Goal: Information Seeking & Learning: Learn about a topic

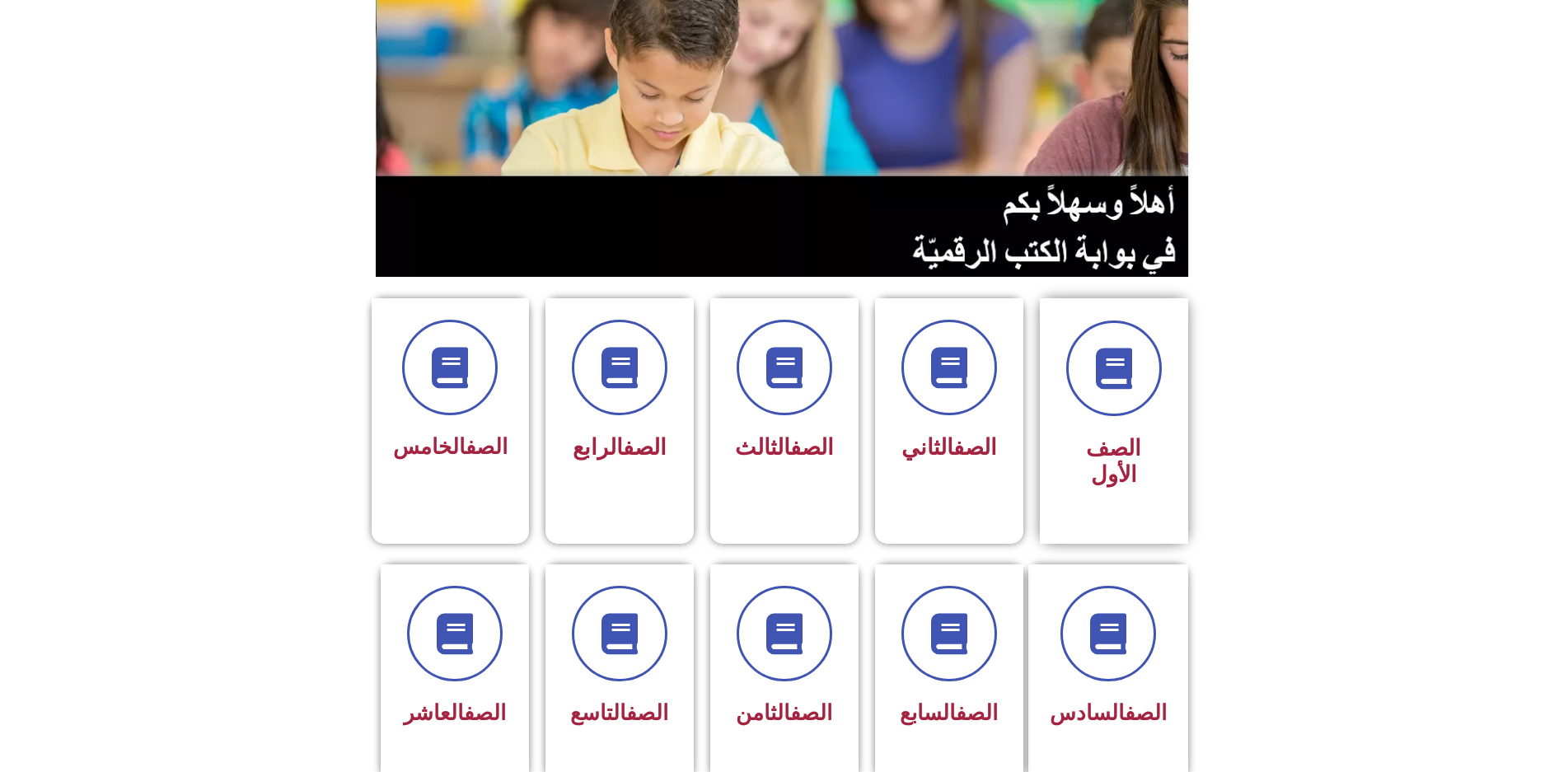
scroll to position [165, 0]
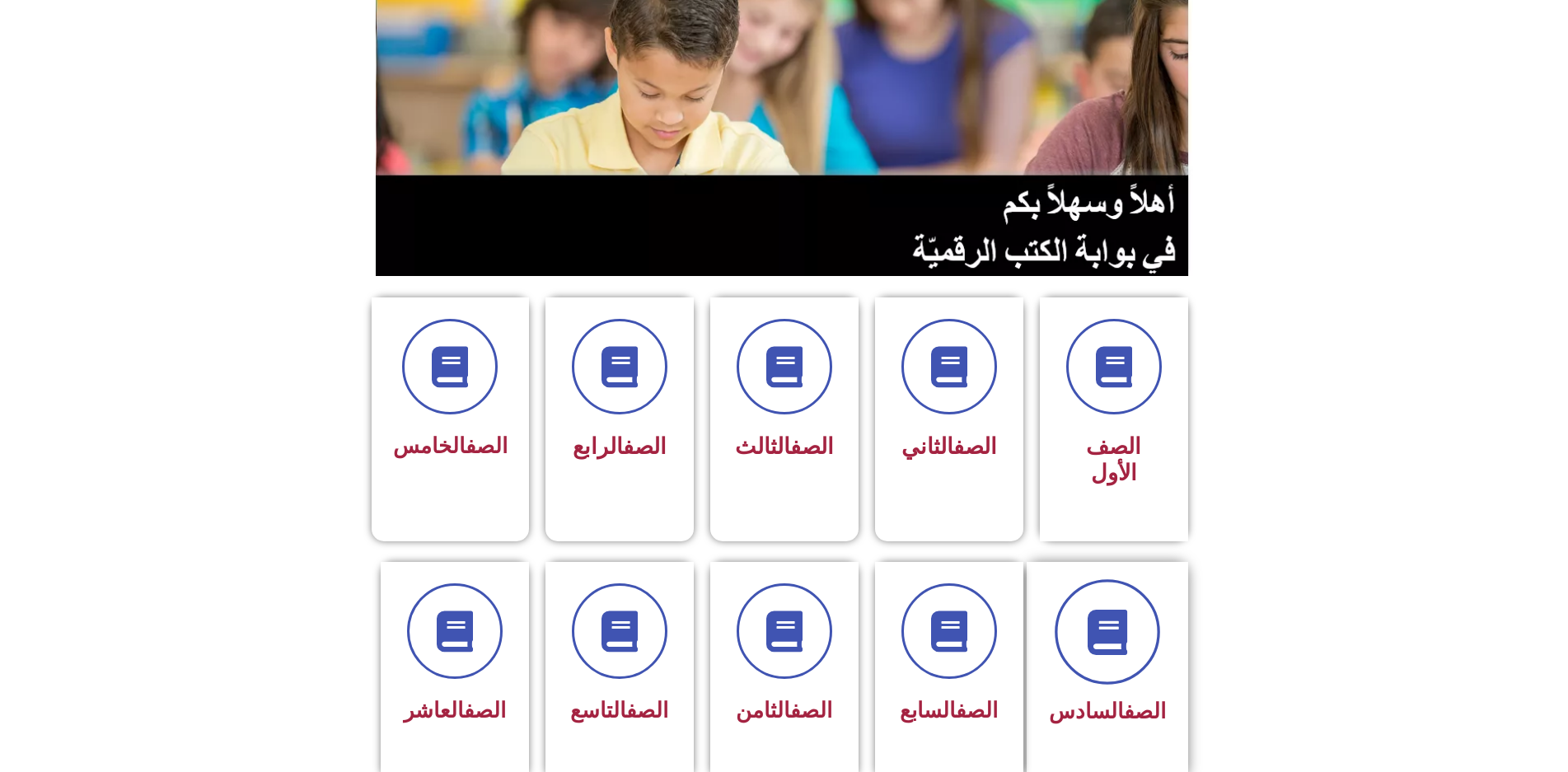
click at [1105, 609] on icon at bounding box center [1106, 631] width 45 height 45
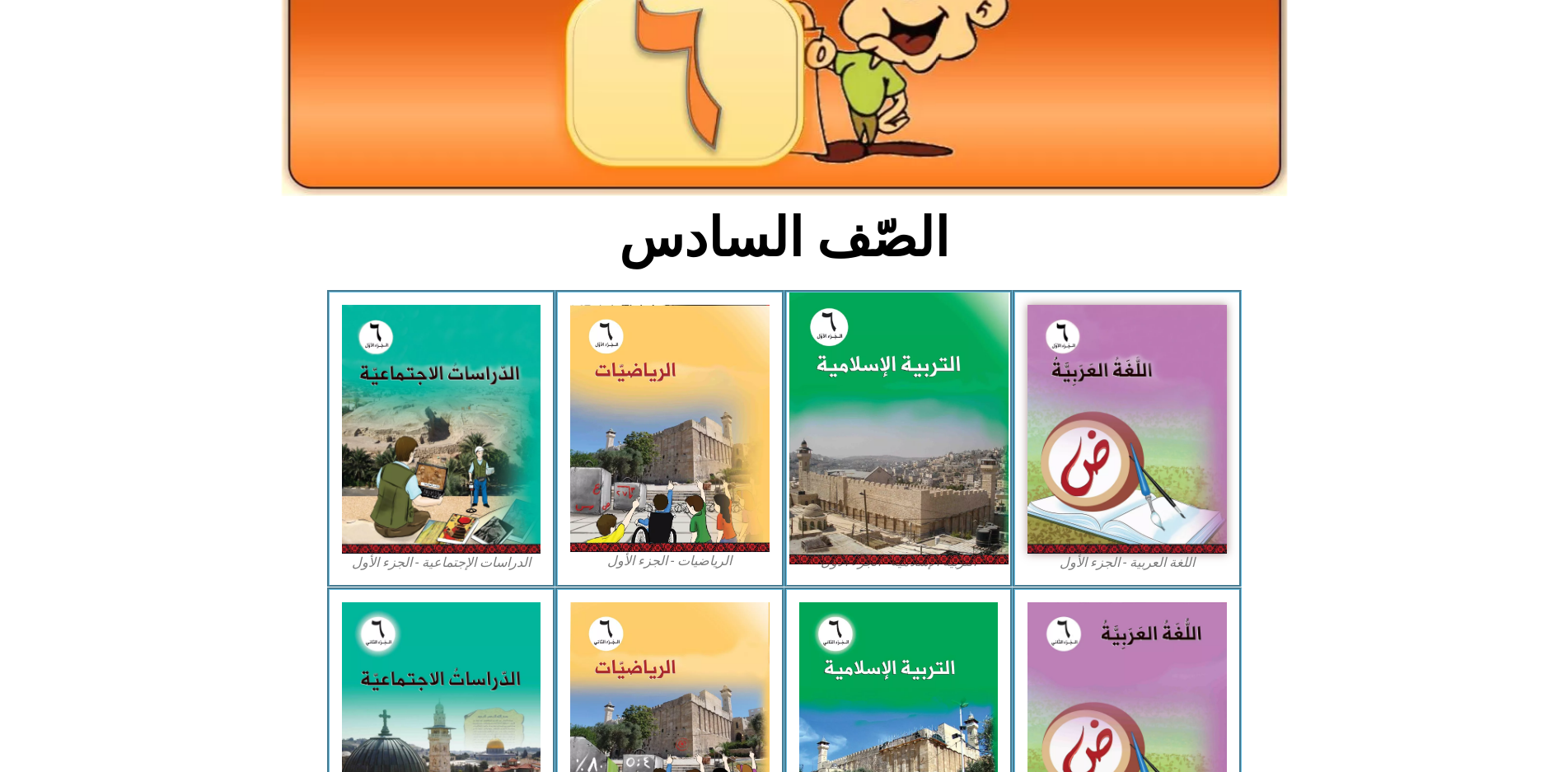
scroll to position [247, 0]
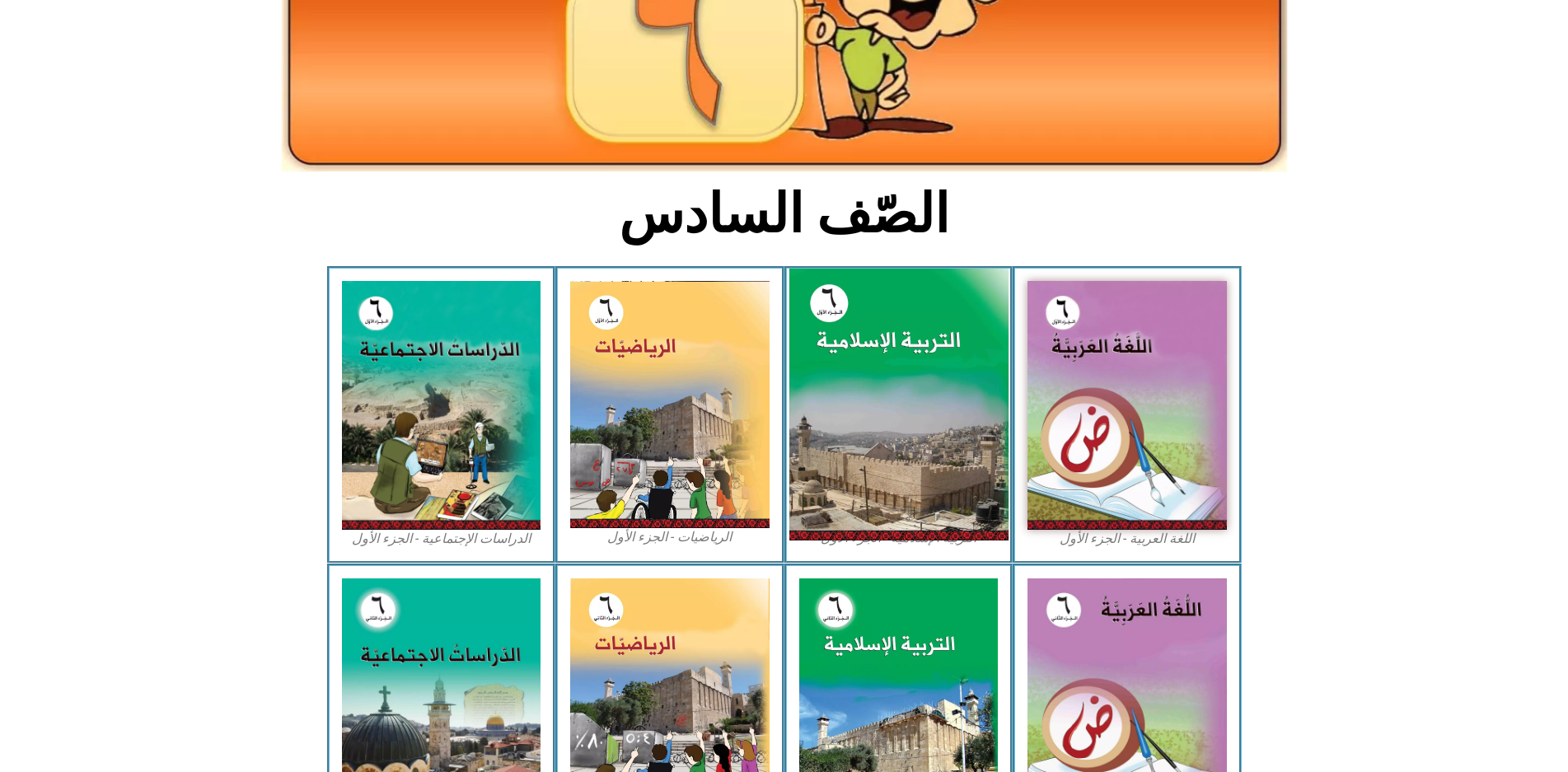
click at [923, 367] on img at bounding box center [898, 404] width 219 height 273
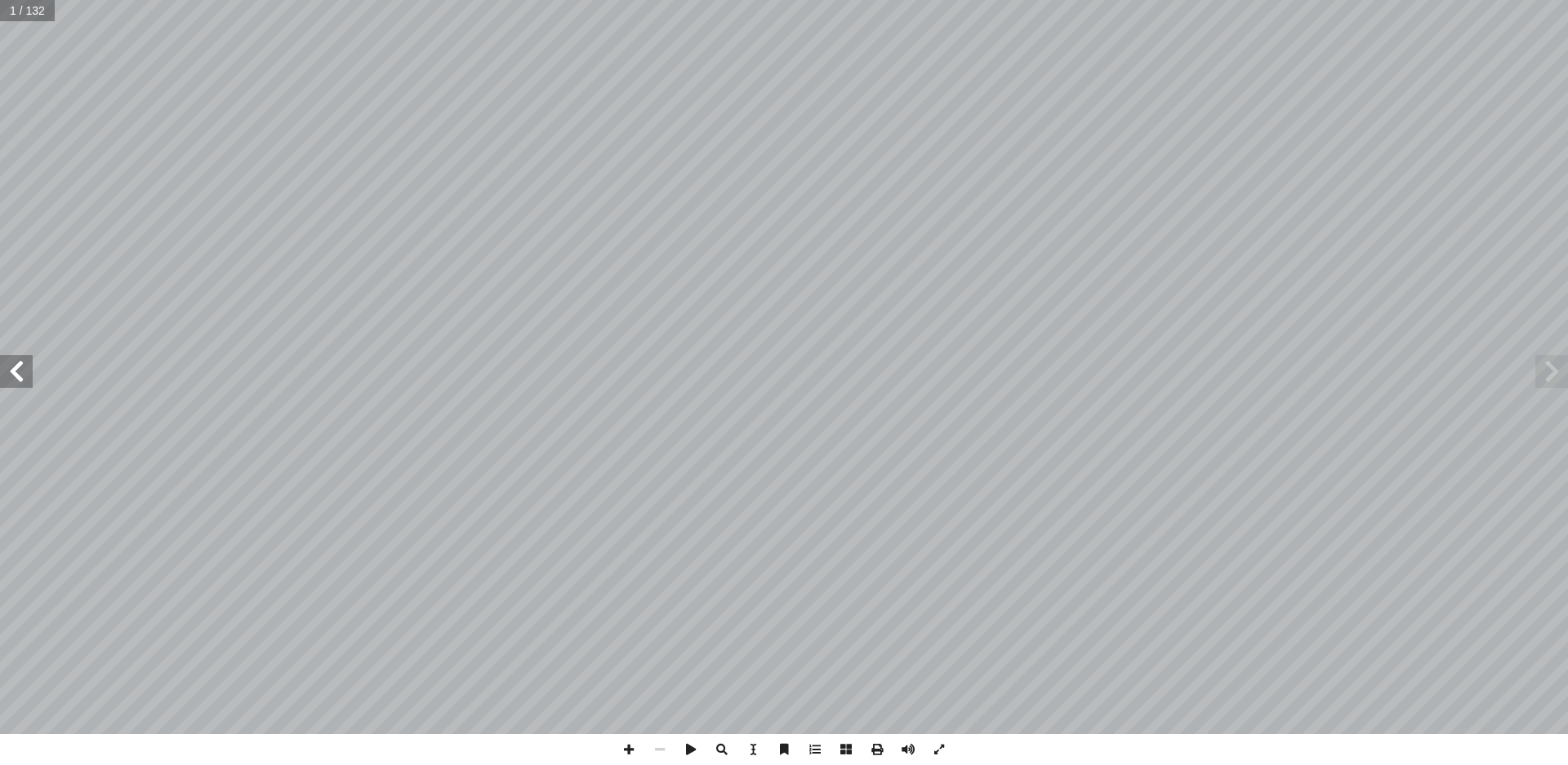
click at [19, 378] on span at bounding box center [16, 371] width 33 height 33
click at [18, 377] on span at bounding box center [16, 371] width 33 height 33
click at [17, 377] on span at bounding box center [16, 371] width 33 height 33
click at [17, 376] on span at bounding box center [16, 371] width 33 height 33
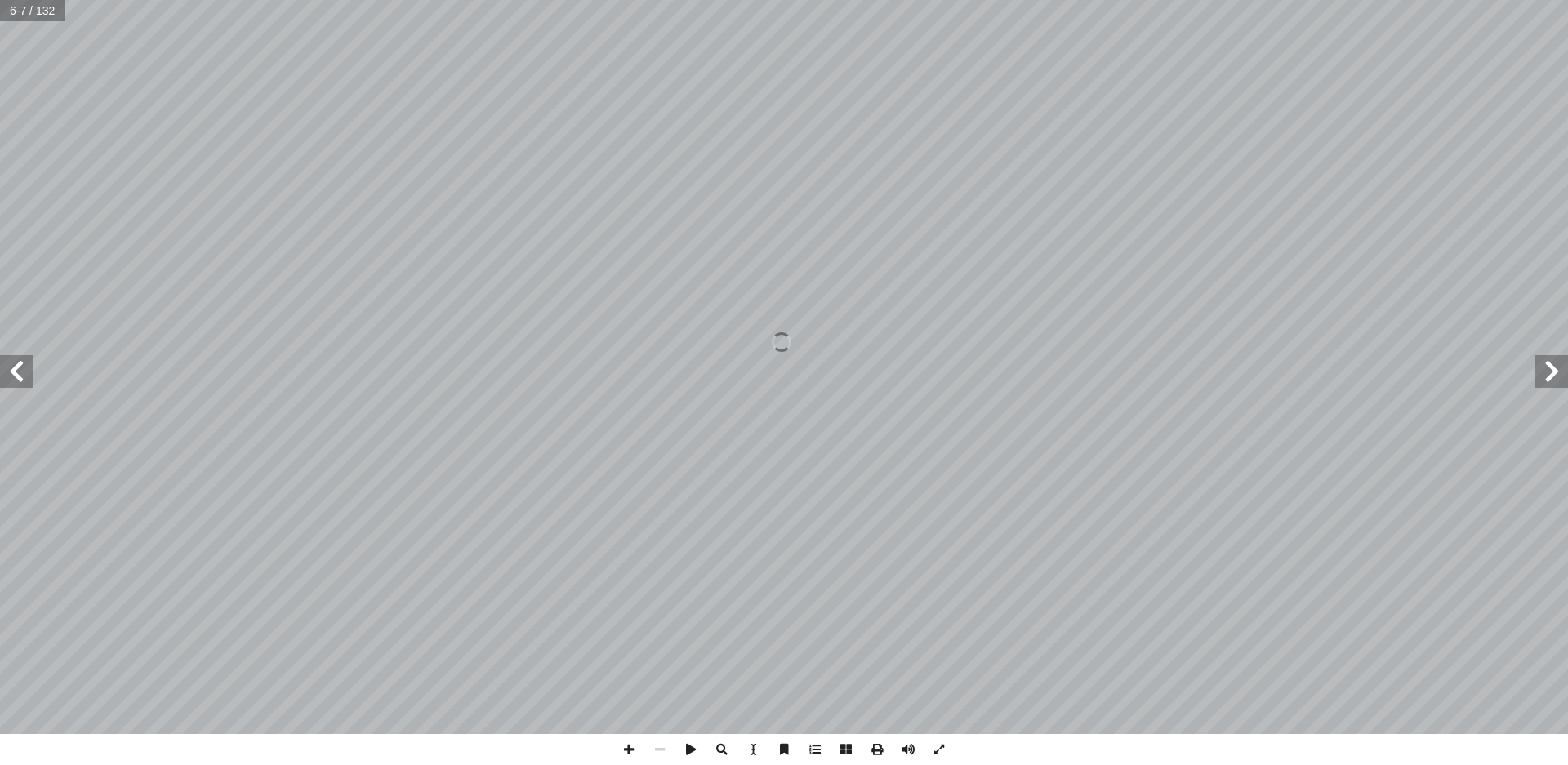
click at [17, 375] on span at bounding box center [16, 371] width 33 height 33
click at [22, 365] on span at bounding box center [16, 371] width 33 height 33
click at [22, 363] on span at bounding box center [16, 371] width 33 height 33
click at [20, 362] on span at bounding box center [16, 371] width 33 height 33
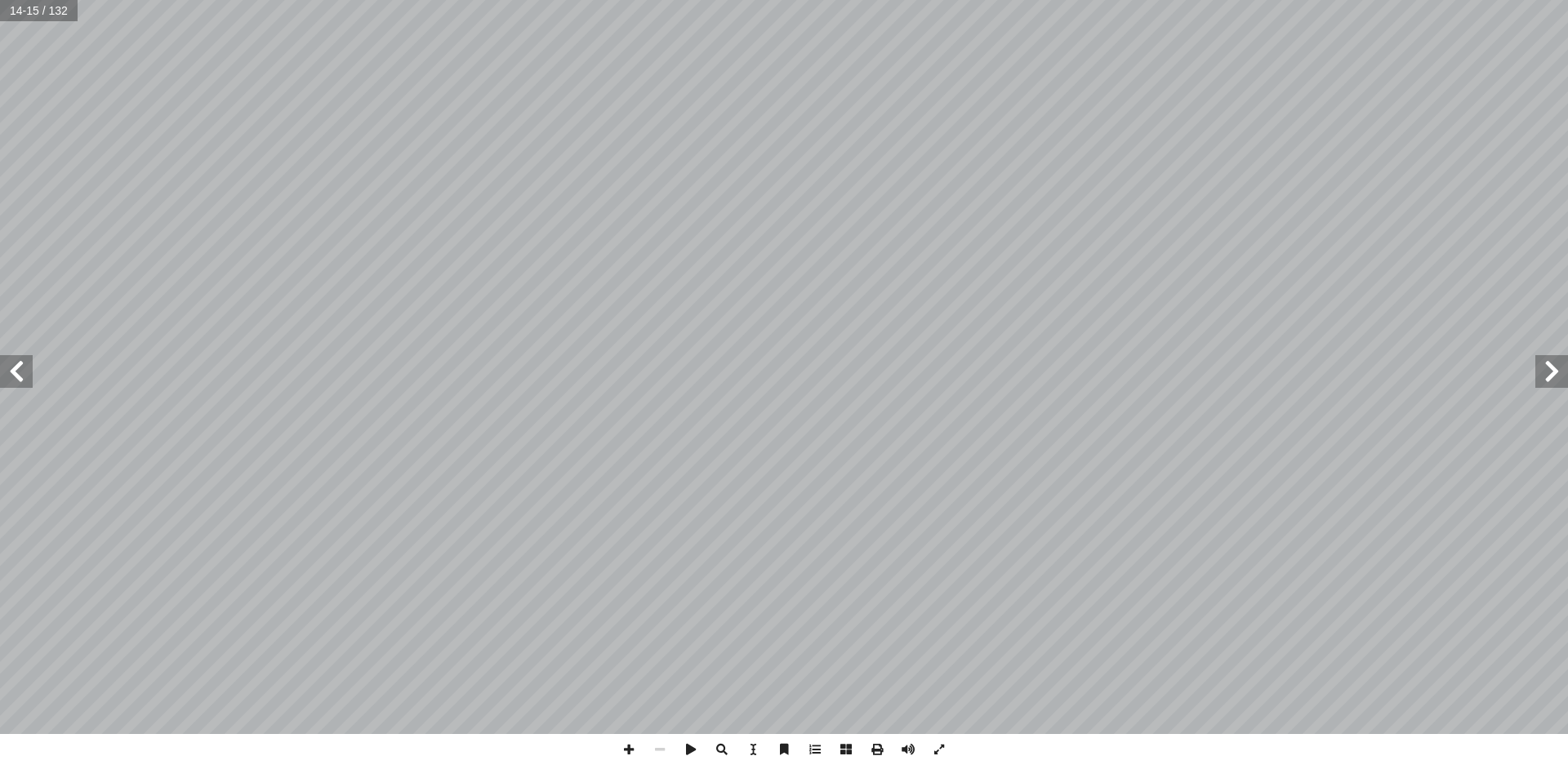
click at [18, 363] on span at bounding box center [16, 371] width 33 height 33
click at [11, 363] on span at bounding box center [16, 371] width 33 height 33
click at [8, 358] on span at bounding box center [16, 371] width 33 height 33
click at [0, 353] on div "12 ) ٢٨ - ١ ت ( � ي آ حمن (١) ال� َّ سورة الر ظ ْ ف ِ وح ٌ تفسير ُ رس َّ الد ث …" at bounding box center [784, 367] width 1568 height 734
click at [17, 374] on span at bounding box center [16, 371] width 33 height 33
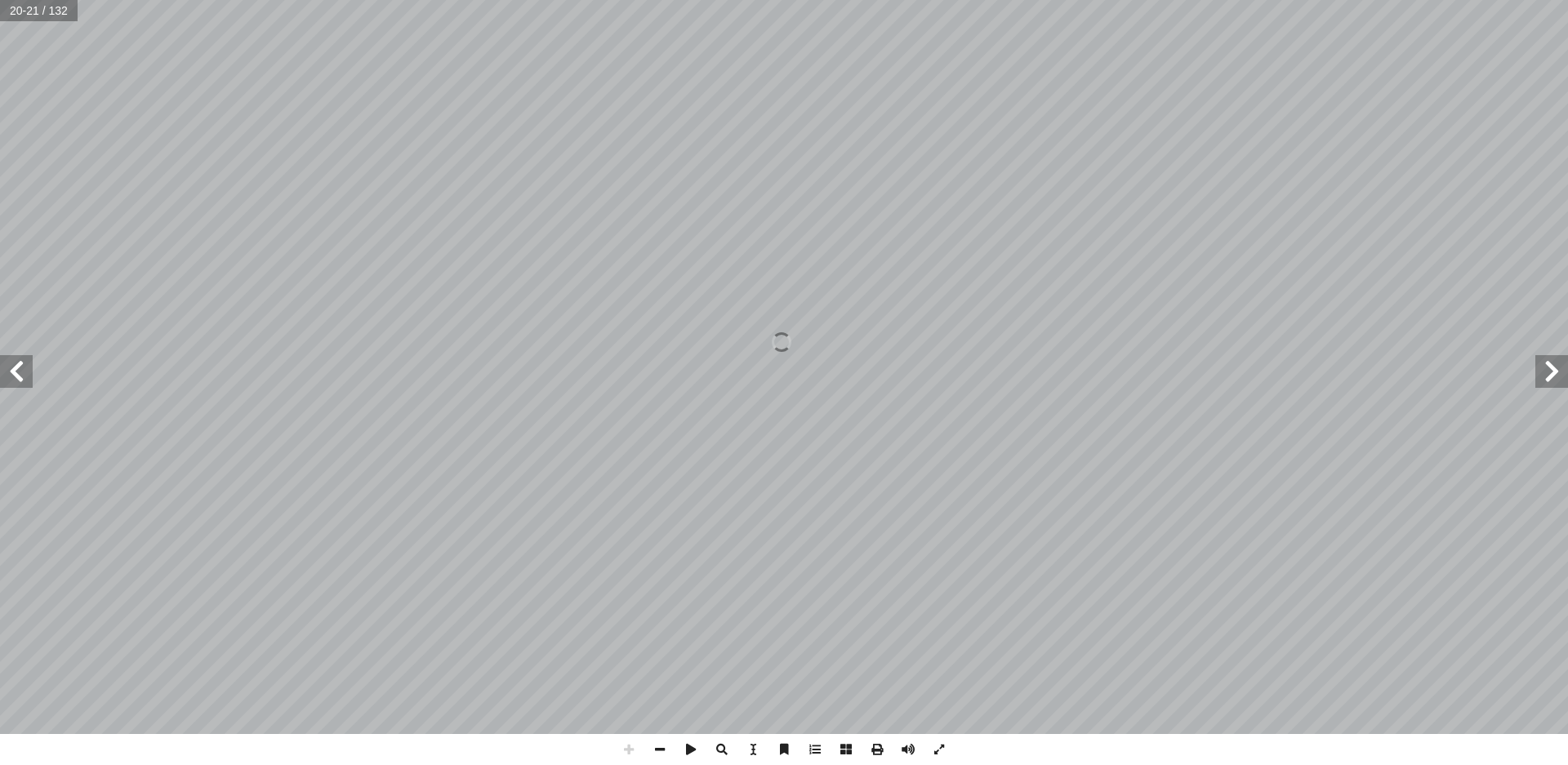
click at [17, 374] on span at bounding box center [16, 371] width 33 height 33
click at [660, 746] on span at bounding box center [659, 749] width 31 height 31
click at [15, 366] on span at bounding box center [16, 371] width 33 height 33
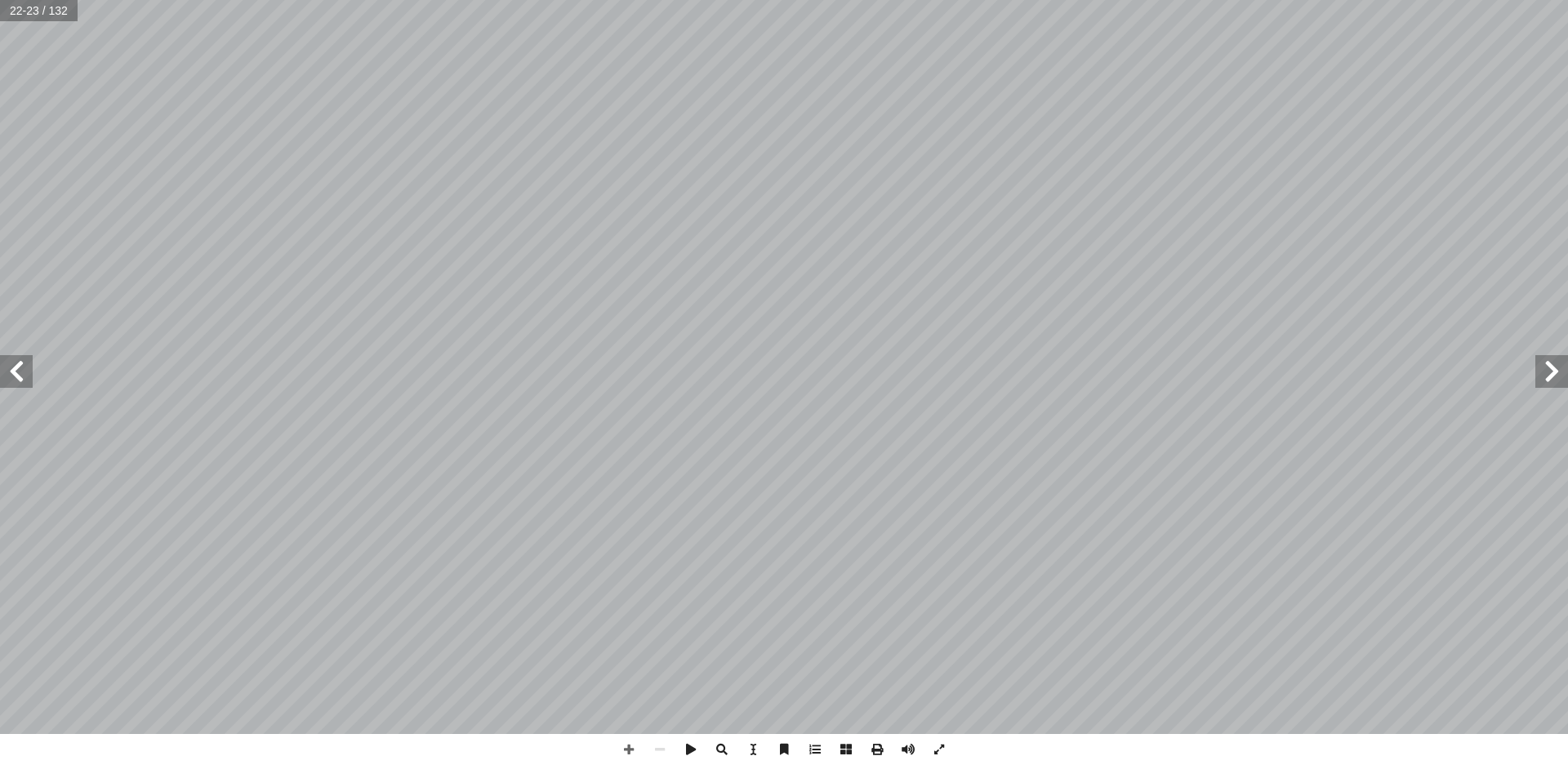
click at [15, 366] on span at bounding box center [16, 371] width 33 height 33
click at [26, 370] on span at bounding box center [16, 371] width 33 height 33
click at [19, 373] on span at bounding box center [16, 371] width 33 height 33
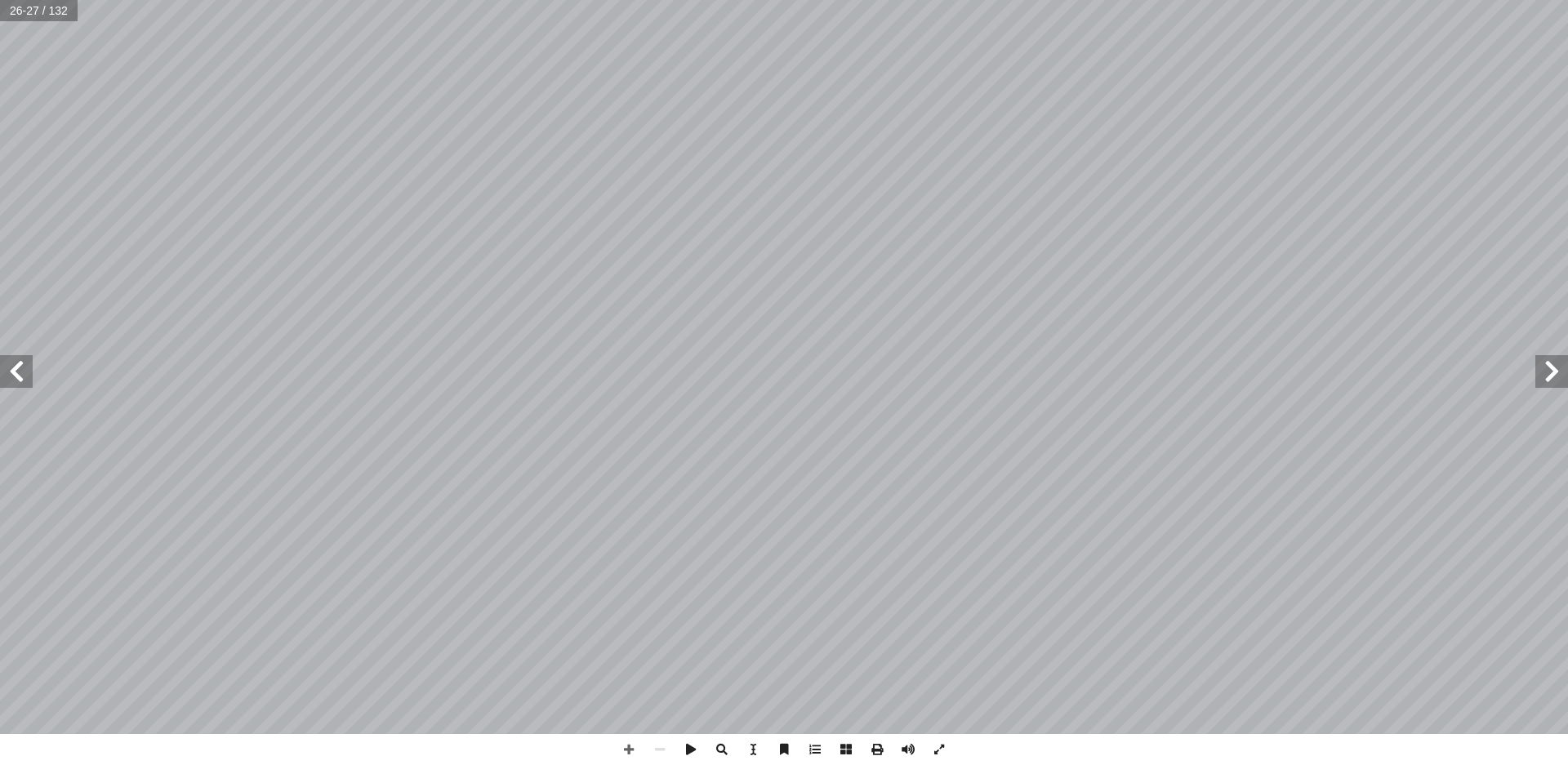
click at [14, 374] on span at bounding box center [16, 371] width 33 height 33
click at [9, 376] on span at bounding box center [16, 371] width 33 height 33
click at [629, 746] on span at bounding box center [629, 749] width 31 height 31
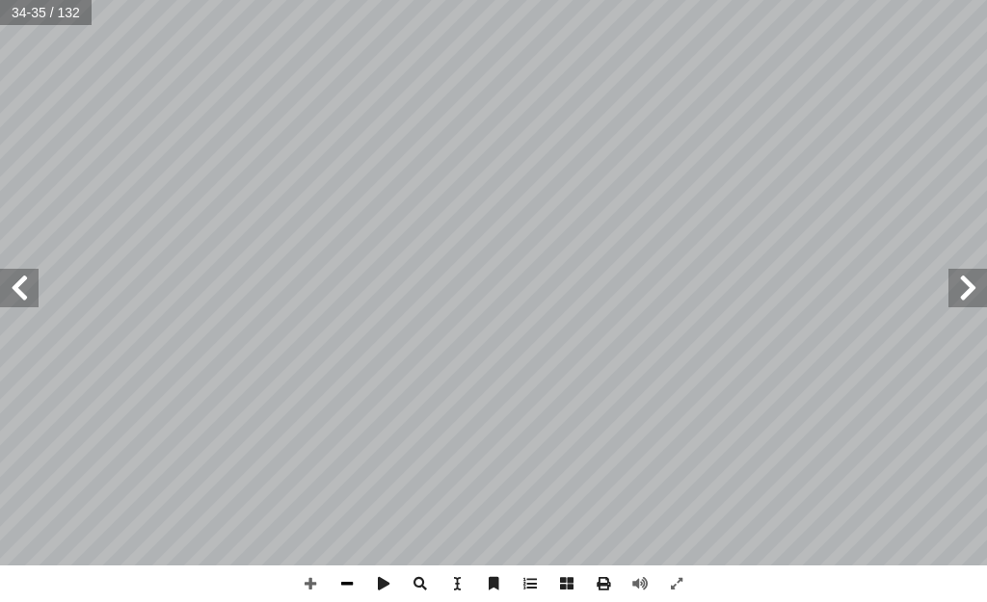
click at [340, 589] on span at bounding box center [347, 584] width 37 height 37
click at [14, 281] on span at bounding box center [19, 288] width 39 height 39
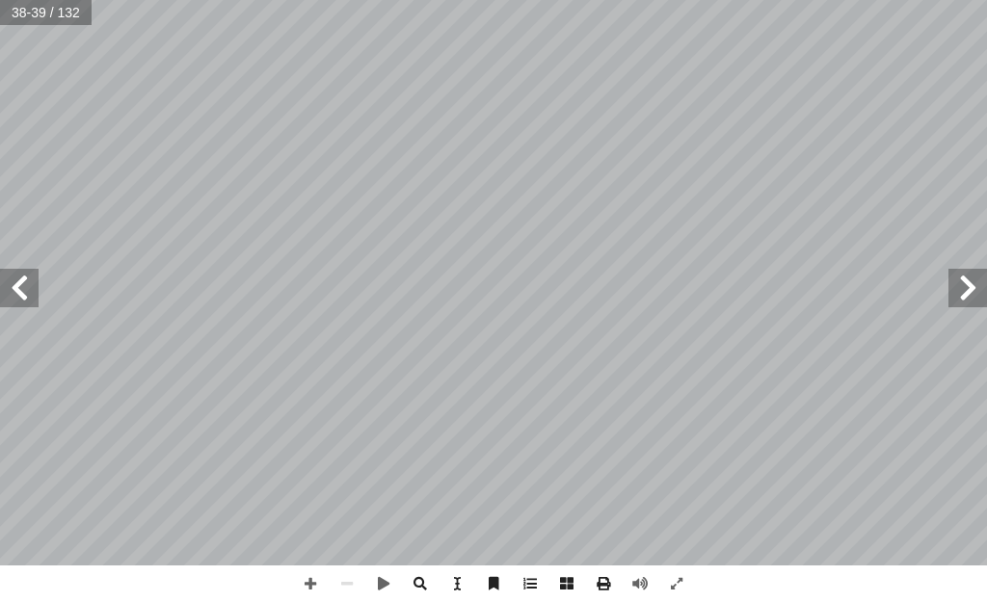
click at [20, 291] on span at bounding box center [19, 288] width 39 height 39
click at [951, 287] on span at bounding box center [967, 288] width 39 height 39
click at [305, 583] on span at bounding box center [310, 584] width 37 height 37
click at [18, 288] on span at bounding box center [19, 288] width 39 height 39
click at [323, 0] on html "الصفحة الرئيسية الصف الأول الصف الثاني الصف الثالث الصف الرابع الصف الخامس الصف…" at bounding box center [493, 65] width 987 height 130
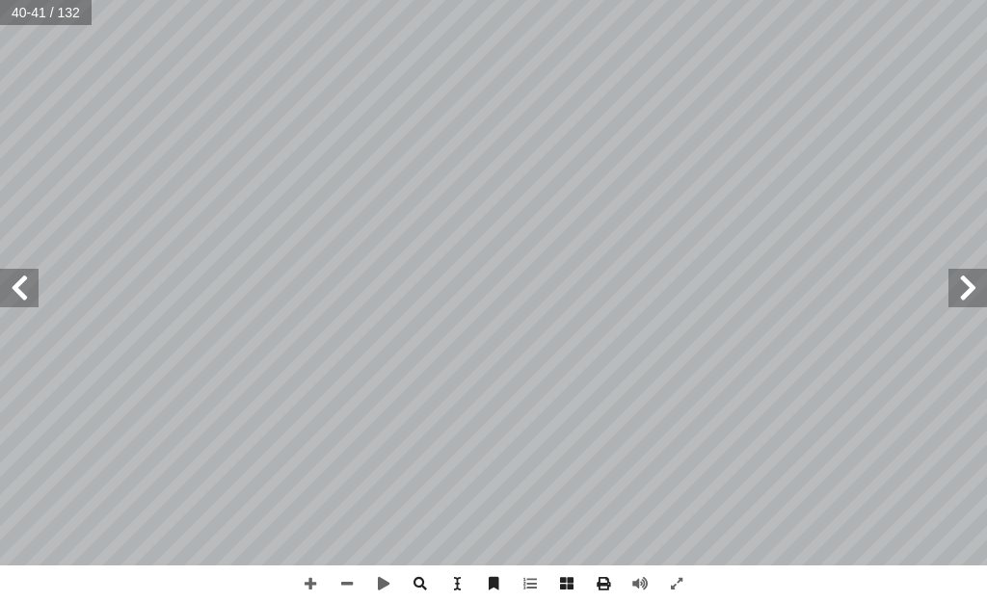
click at [878, 130] on html "الصفحة الرئيسية الصف الأول الصف الثاني الصف الثالث الصف الرابع الصف الخامس الصف…" at bounding box center [493, 65] width 987 height 130
click at [345, 584] on span at bounding box center [347, 584] width 37 height 37
click at [26, 290] on span at bounding box center [19, 288] width 39 height 39
click at [307, 584] on span at bounding box center [310, 584] width 37 height 37
click at [768, 130] on html "الصفحة الرئيسية الصف الأول الصف الثاني الصف الثالث الصف الرابع الصف الخامس الصف…" at bounding box center [493, 65] width 987 height 130
